Goal: Communication & Community: Answer question/provide support

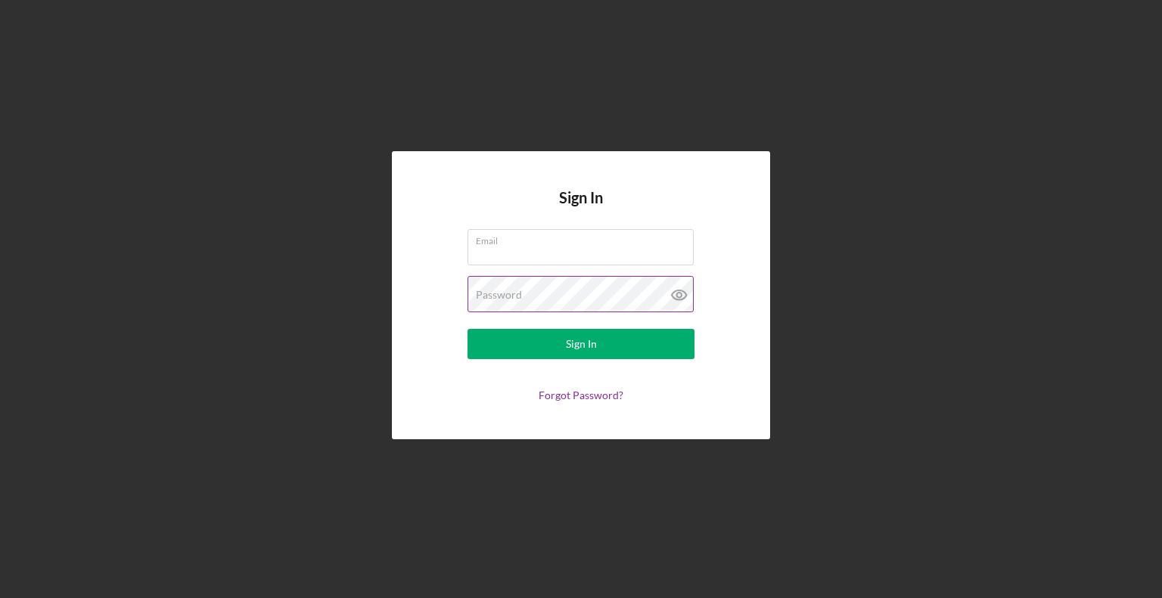
type input "[EMAIL_ADDRESS][DOMAIN_NAME]"
click at [672, 292] on icon at bounding box center [679, 295] width 14 height 10
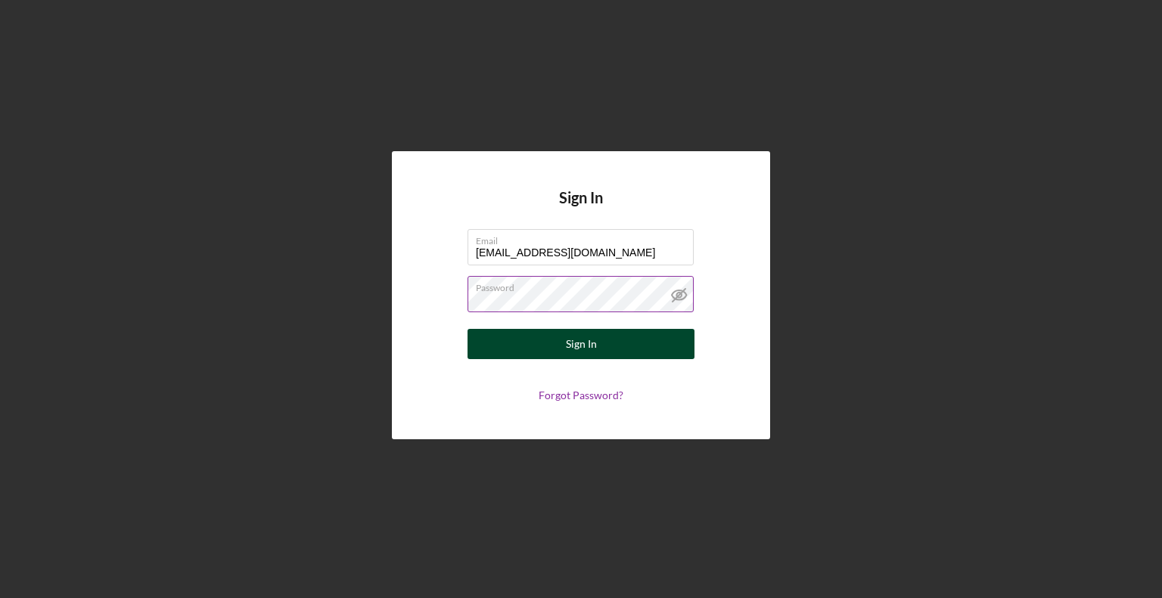
click at [575, 340] on div "Sign In" at bounding box center [581, 344] width 31 height 30
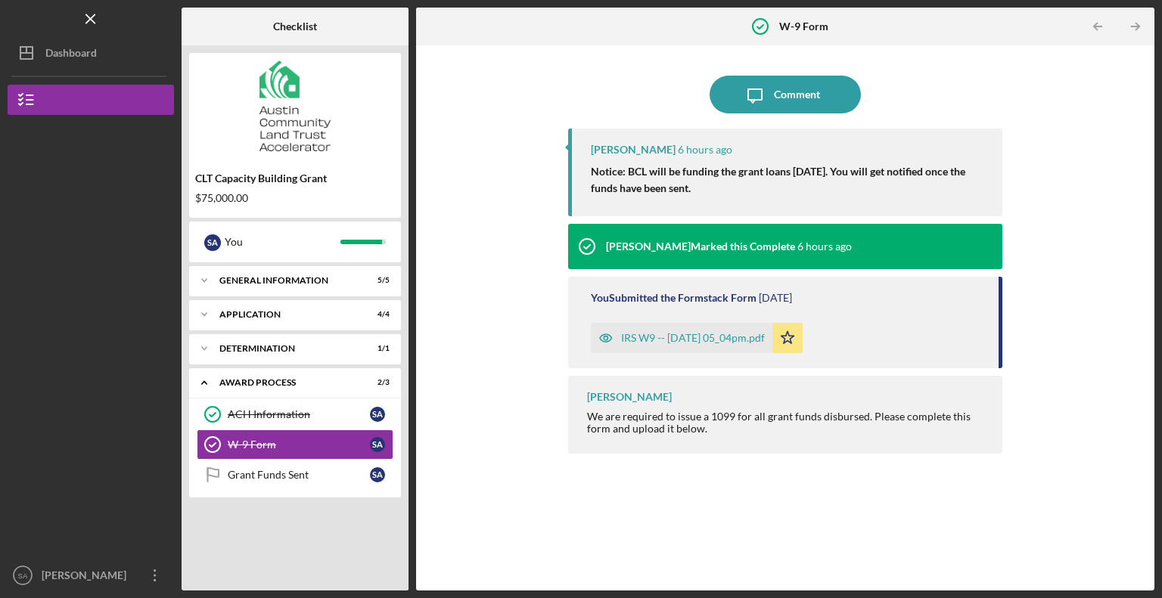
click at [682, 430] on div "We are required to issue a 1099 for all grant funds disbursed. Please complete …" at bounding box center [787, 423] width 400 height 24
click at [784, 92] on div "Comment" at bounding box center [797, 95] width 46 height 38
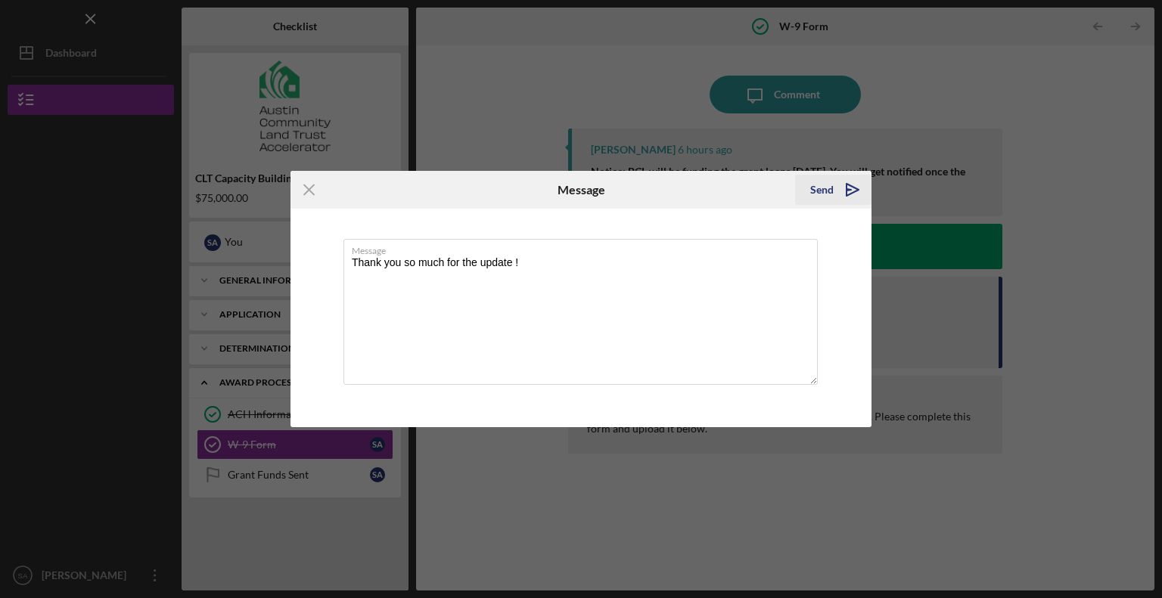
type textarea "Thank you so much for the update !"
click at [839, 195] on icon "Icon/icon-invite-send" at bounding box center [853, 190] width 38 height 38
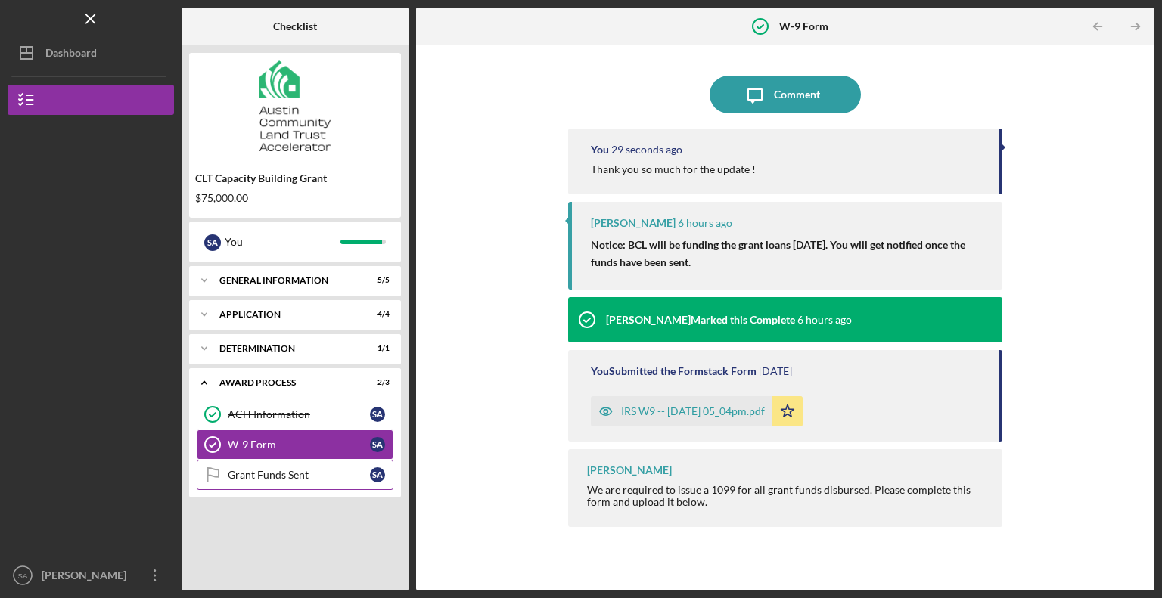
click at [281, 477] on div "Grant Funds Sent" at bounding box center [299, 475] width 142 height 12
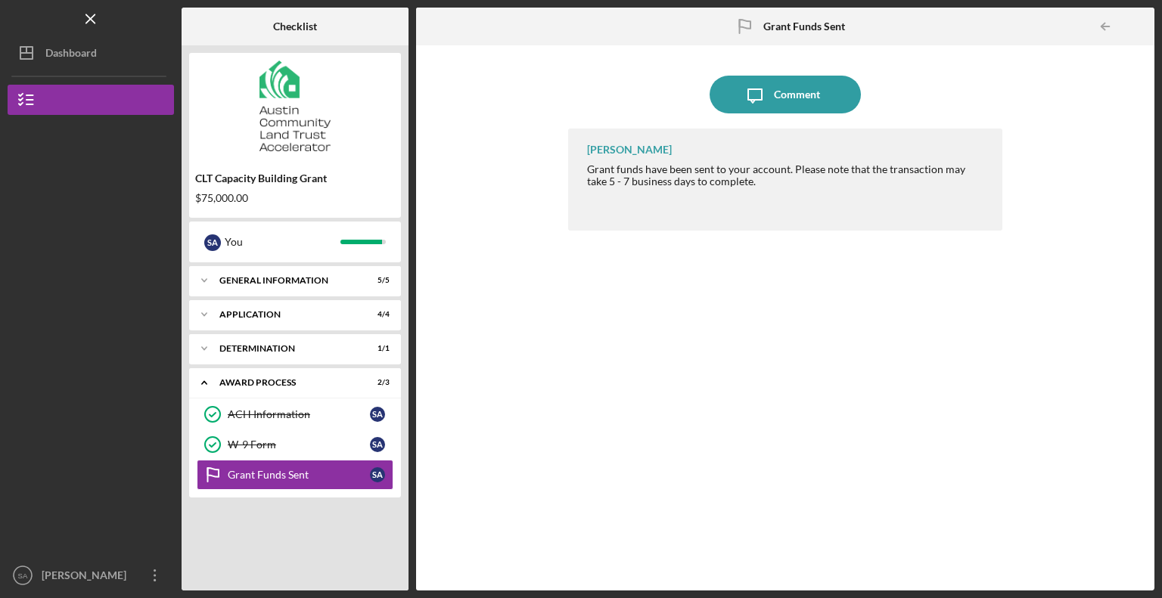
click at [608, 181] on div "Grant funds have been sent to your account. Please note that the transaction ma…" at bounding box center [787, 175] width 400 height 24
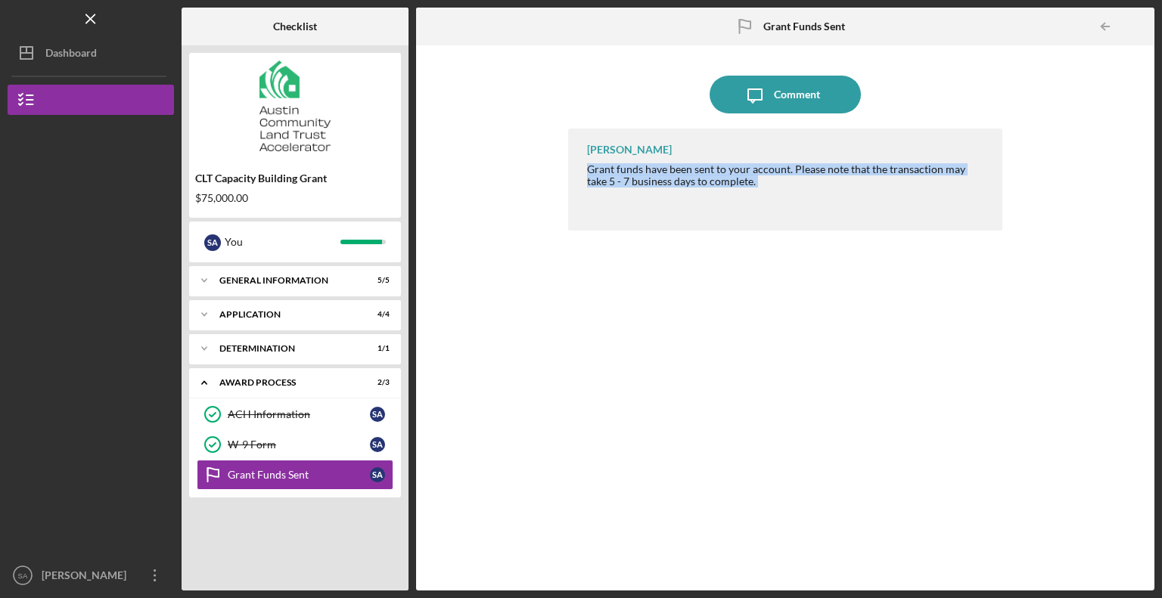
click at [608, 181] on div "Grant funds have been sent to your account. Please note that the transaction ma…" at bounding box center [787, 175] width 400 height 24
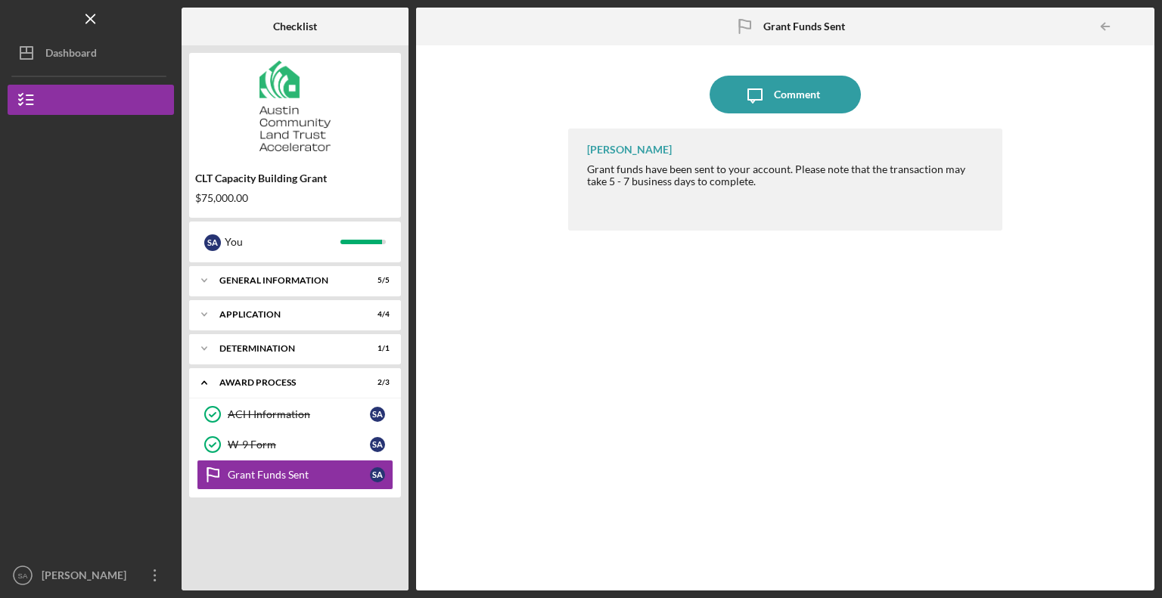
click at [715, 205] on div at bounding box center [787, 206] width 400 height 12
